Goal: Task Accomplishment & Management: Manage account settings

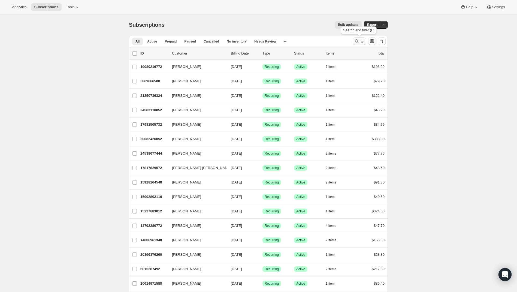
click at [357, 40] on icon "Search and filter results" at bounding box center [356, 40] width 5 height 5
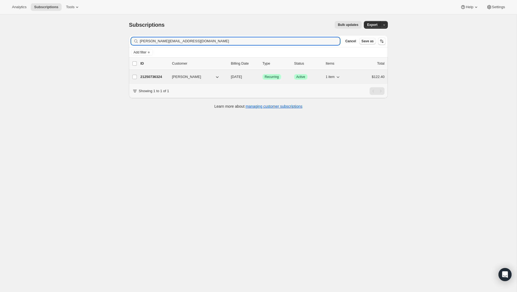
type input "[PERSON_NAME][EMAIL_ADDRESS][DOMAIN_NAME]"
click at [148, 79] on div "21250736324 [PERSON_NAME] [DATE] Success Recurring Success Active 1 item $122.40" at bounding box center [262, 77] width 244 height 8
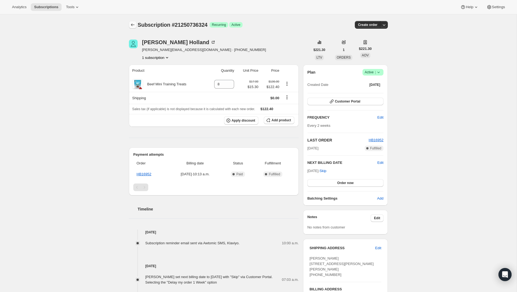
click at [130, 24] on button "Subscriptions" at bounding box center [133, 25] width 8 height 8
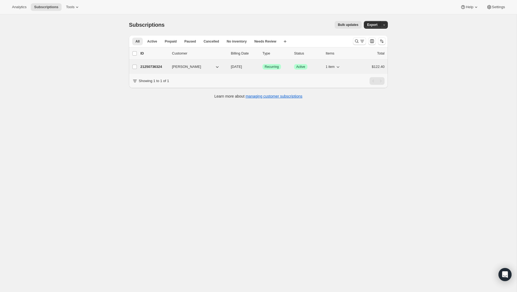
click at [156, 66] on p "21250736324" at bounding box center [153, 66] width 27 height 5
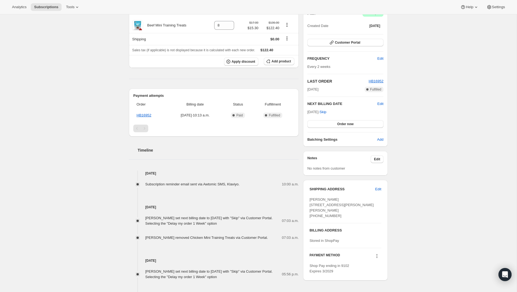
scroll to position [60, 0]
click at [358, 41] on span "Customer Portal" at bounding box center [347, 41] width 25 height 4
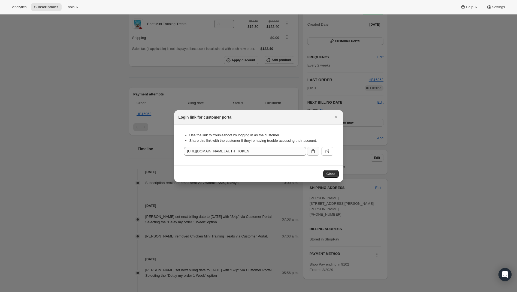
click at [314, 153] on icon ":rfp:" at bounding box center [312, 151] width 5 height 5
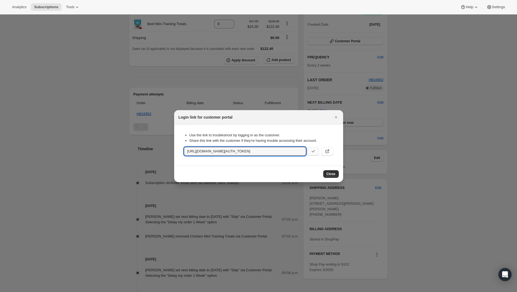
click at [129, 115] on div at bounding box center [258, 146] width 517 height 292
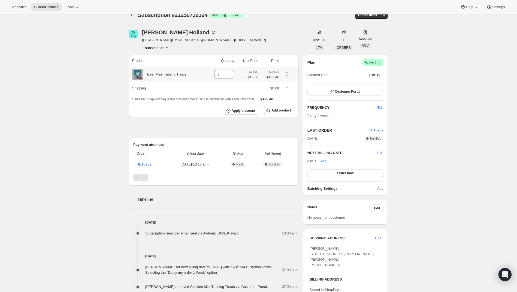
scroll to position [10, 0]
